Goal: Task Accomplishment & Management: Manage account settings

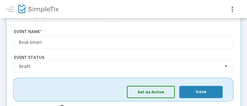
scroll to position [30, 0]
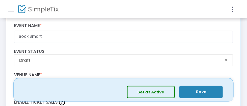
click at [158, 89] on button "Set as Active" at bounding box center [151, 92] width 48 height 12
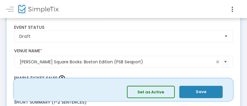
scroll to position [60, 0]
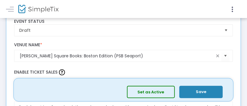
click at [198, 92] on button "Save" at bounding box center [201, 92] width 43 height 12
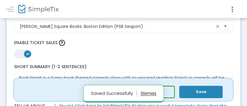
scroll to position [120, 0]
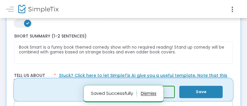
click at [152, 93] on button "button" at bounding box center [149, 93] width 16 height 10
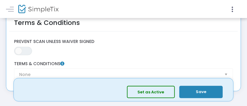
scroll to position [1079, 0]
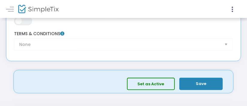
click at [213, 80] on button "Save" at bounding box center [201, 84] width 43 height 12
click at [165, 84] on button "Set as Active" at bounding box center [151, 84] width 48 height 12
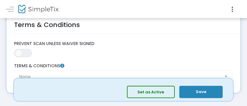
scroll to position [1053, 0]
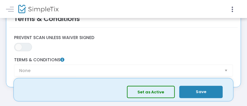
click at [227, 69] on div "None Terms & Conditions" at bounding box center [123, 66] width 225 height 19
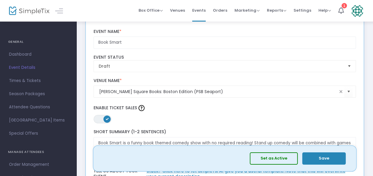
scroll to position [90, 0]
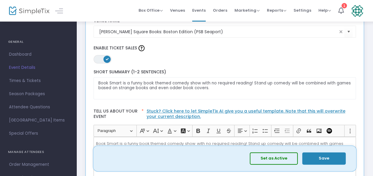
click at [101, 61] on span "ON OFF" at bounding box center [103, 59] width 18 height 8
click at [109, 60] on span "ON OFF" at bounding box center [103, 59] width 18 height 8
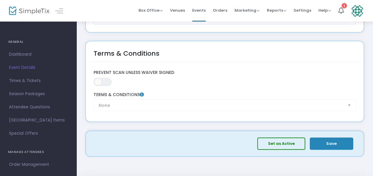
scroll to position [952, 0]
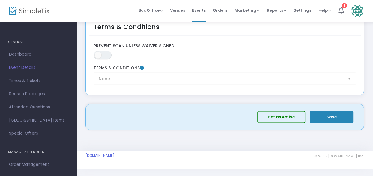
click at [247, 106] on button "Set as Active" at bounding box center [281, 117] width 48 height 12
click at [247, 106] on button "Save" at bounding box center [331, 117] width 43 height 12
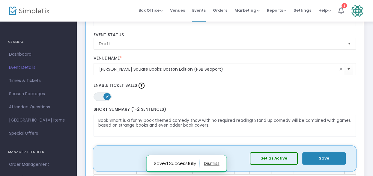
scroll to position [0, 0]
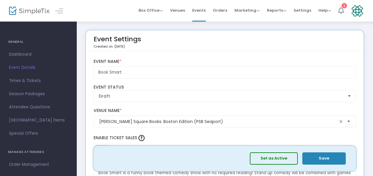
click at [247, 12] on icon at bounding box center [341, 10] width 6 height 7
click at [20, 54] on span "Dashboard" at bounding box center [38, 55] width 58 height 8
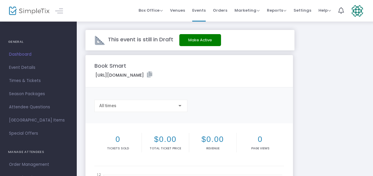
click at [193, 42] on button "Make Active" at bounding box center [200, 40] width 42 height 12
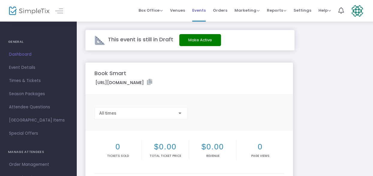
click at [201, 9] on span "Events" at bounding box center [198, 10] width 13 height 15
